Goal: Transaction & Acquisition: Purchase product/service

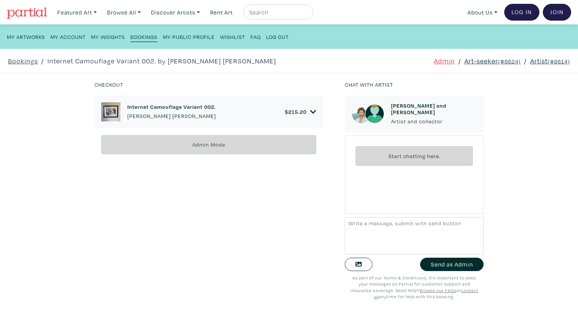
click at [142, 107] on h6 "Internet Camouflage Variant 002." at bounding box center [171, 107] width 89 height 6
click at [311, 111] on icon at bounding box center [313, 111] width 6 height 3
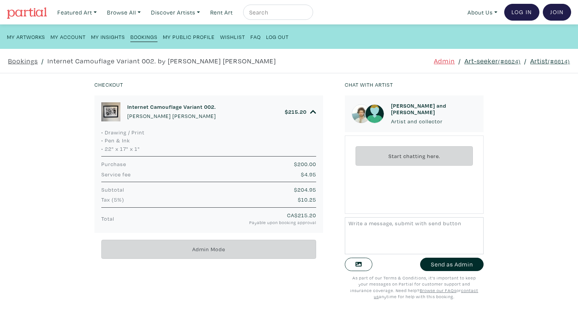
drag, startPoint x: 191, startPoint y: 164, endPoint x: 181, endPoint y: 115, distance: 49.5
click at [181, 115] on div "Internet Camouflage Variant 002. [PERSON_NAME] [PERSON_NAME] $ 215.20 • Drawing…" at bounding box center [208, 165] width 228 height 138
click at [537, 58] on link "Artist (#6614)" at bounding box center [550, 61] width 40 height 10
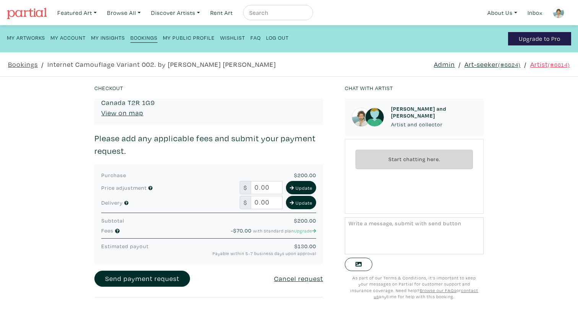
scroll to position [210, 0]
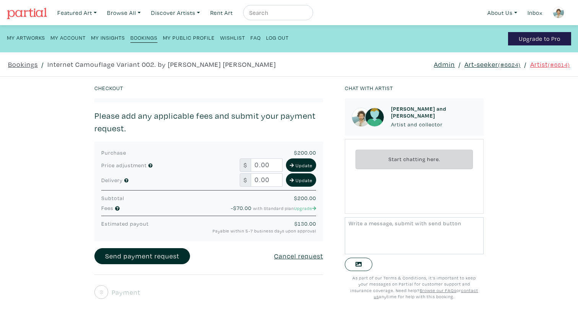
drag, startPoint x: 503, startPoint y: 62, endPoint x: 335, endPoint y: 189, distance: 210.5
